Goal: Task Accomplishment & Management: Complete application form

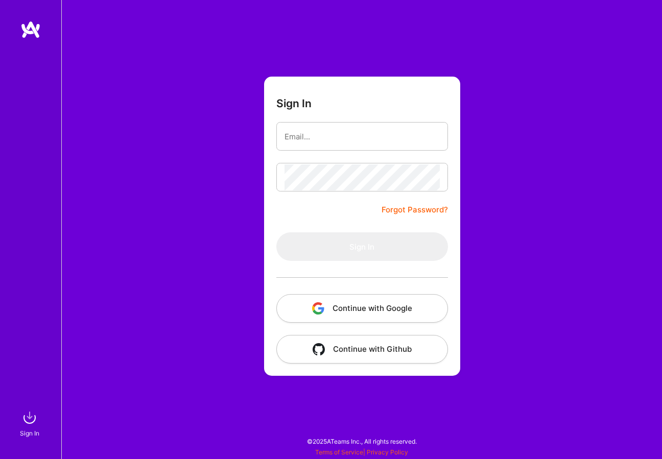
click at [381, 305] on button "Continue with Google" at bounding box center [362, 308] width 172 height 29
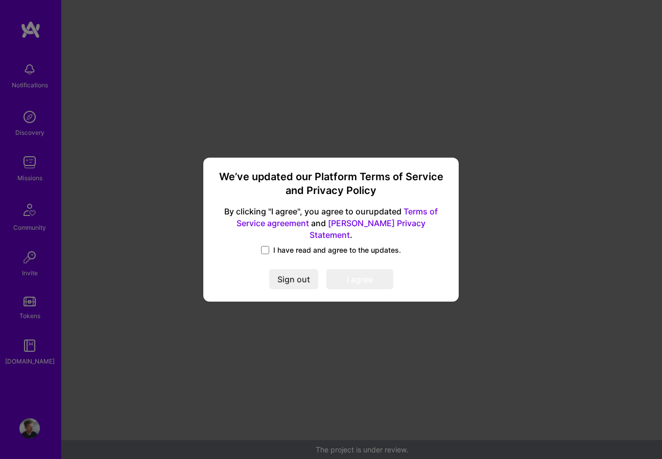
click at [327, 245] on span "I have read and agree to the updates." at bounding box center [337, 250] width 128 height 10
click at [0, 0] on input "I have read and agree to the updates." at bounding box center [0, 0] width 0 height 0
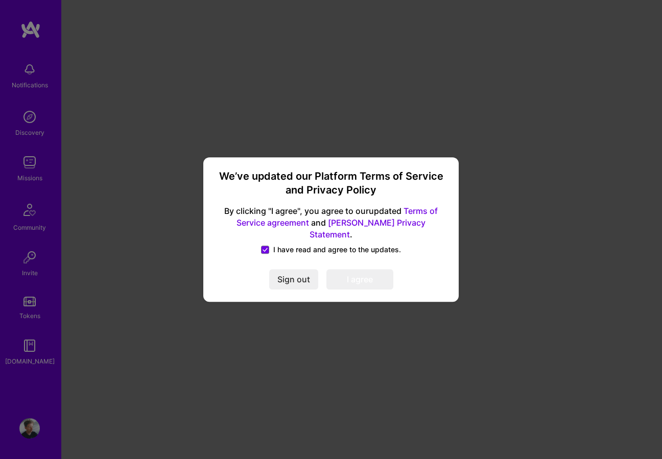
click at [349, 269] on button "I agree" at bounding box center [359, 279] width 67 height 20
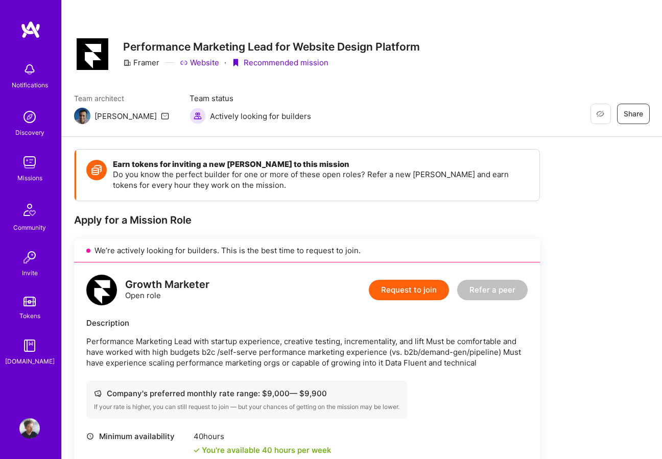
scroll to position [158, 0]
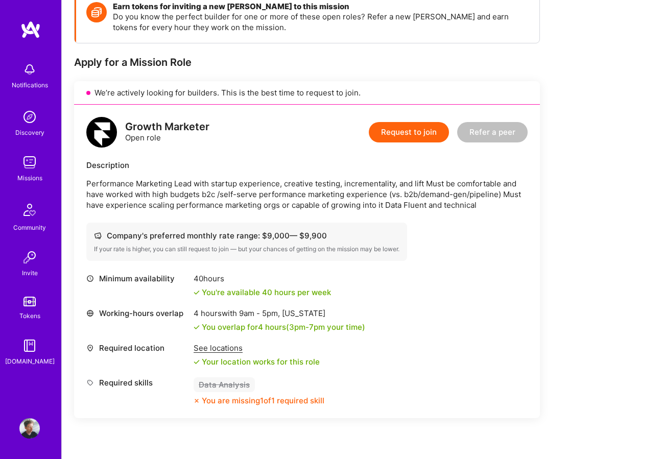
click at [185, 198] on p "Performance Marketing Lead with startup experience, creative testing, increment…" at bounding box center [306, 194] width 441 height 32
click at [94, 131] on img at bounding box center [101, 132] width 31 height 31
click at [203, 212] on div "Growth Marketer Open role Request to join Refer a peer Description Performance …" at bounding box center [307, 262] width 466 height 314
click at [236, 212] on div "Growth Marketer Open role Request to join Refer a peer Description Performance …" at bounding box center [307, 262] width 466 height 314
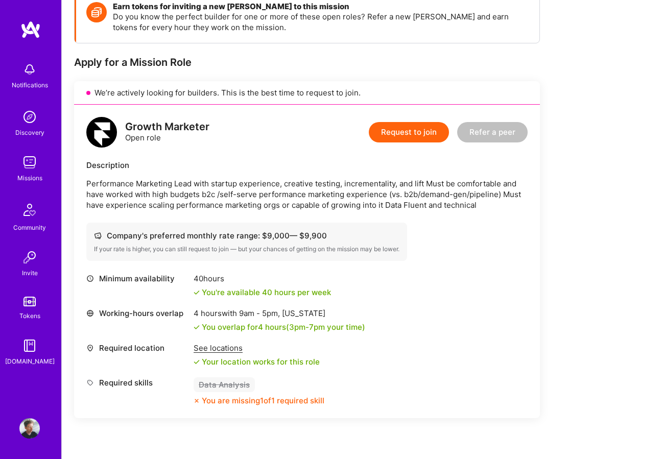
click at [174, 194] on p "Performance Marketing Lead with startup experience, creative testing, increment…" at bounding box center [306, 194] width 441 height 32
click at [99, 130] on img at bounding box center [101, 132] width 31 height 31
click at [418, 133] on button "Request to join" at bounding box center [409, 132] width 80 height 20
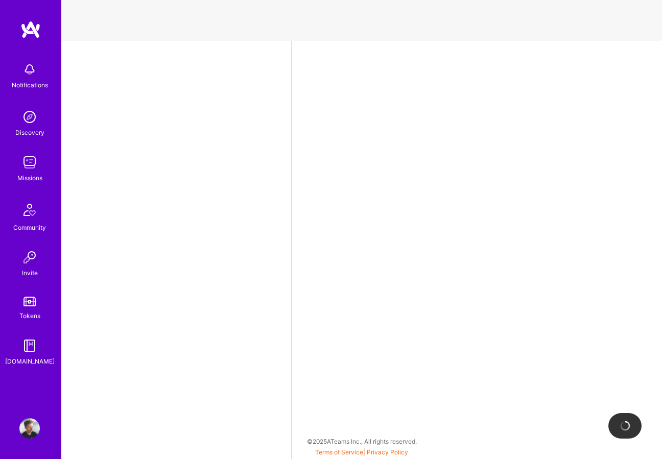
select select "DE"
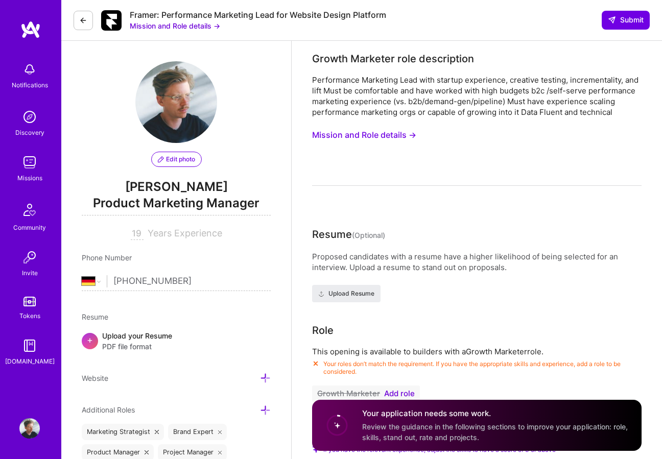
click at [379, 133] on button "Mission and Role details →" at bounding box center [364, 135] width 104 height 19
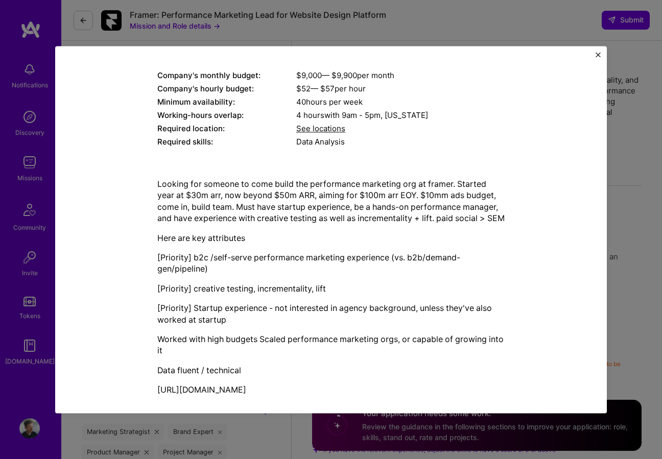
scroll to position [144, 0]
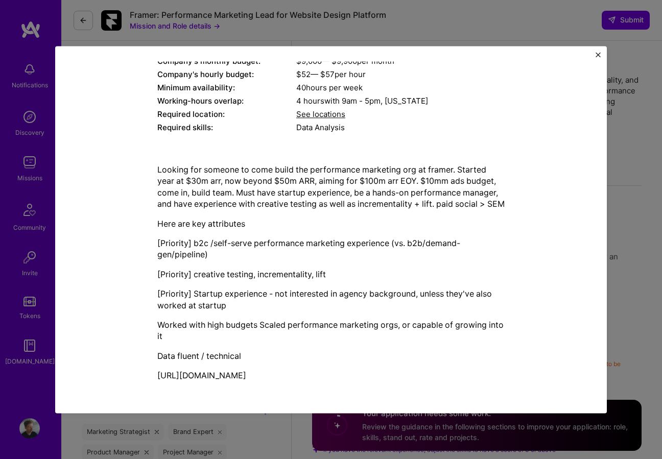
click at [289, 305] on p "[Priority] Startup experience - not interested in agency background, unless the…" at bounding box center [330, 300] width 347 height 23
click at [248, 294] on p "[Priority] Startup experience - not interested in agency background, unless the…" at bounding box center [330, 300] width 347 height 23
click at [272, 297] on p "[Priority] Startup experience - not interested in agency background, unless the…" at bounding box center [330, 300] width 347 height 23
click at [198, 266] on div "Looking for someone to come build the performance marketing org at framer. Star…" at bounding box center [330, 273] width 347 height 218
drag, startPoint x: 149, startPoint y: 374, endPoint x: 400, endPoint y: 382, distance: 251.4
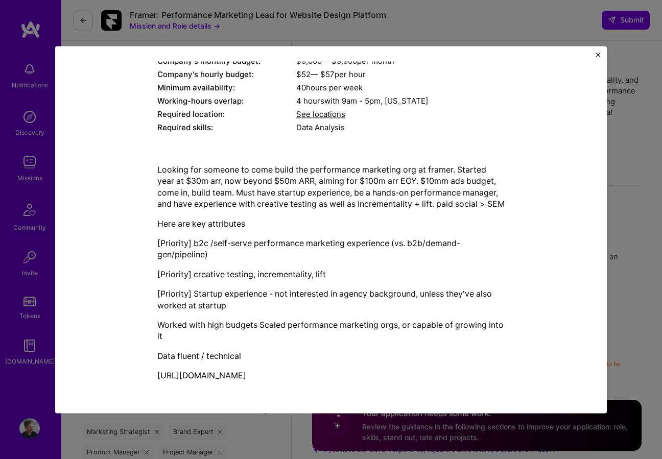
click at [400, 382] on div "Mission Description and Role Details Growth Marketer role description Performan…" at bounding box center [331, 163] width 505 height 453
copy p "[URL][DOMAIN_NAME]"
